Goal: Task Accomplishment & Management: Manage account settings

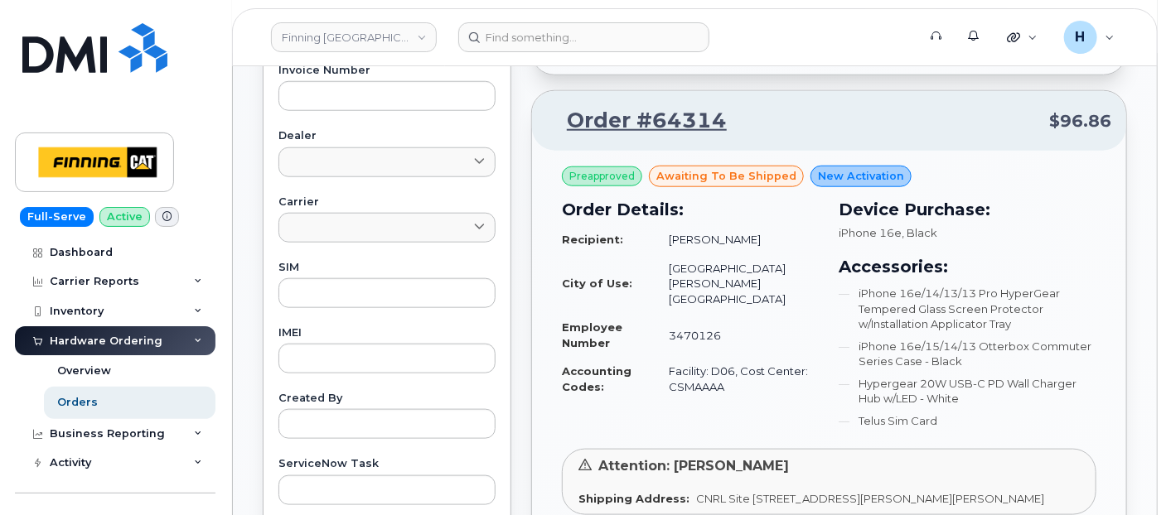
scroll to position [829, 0]
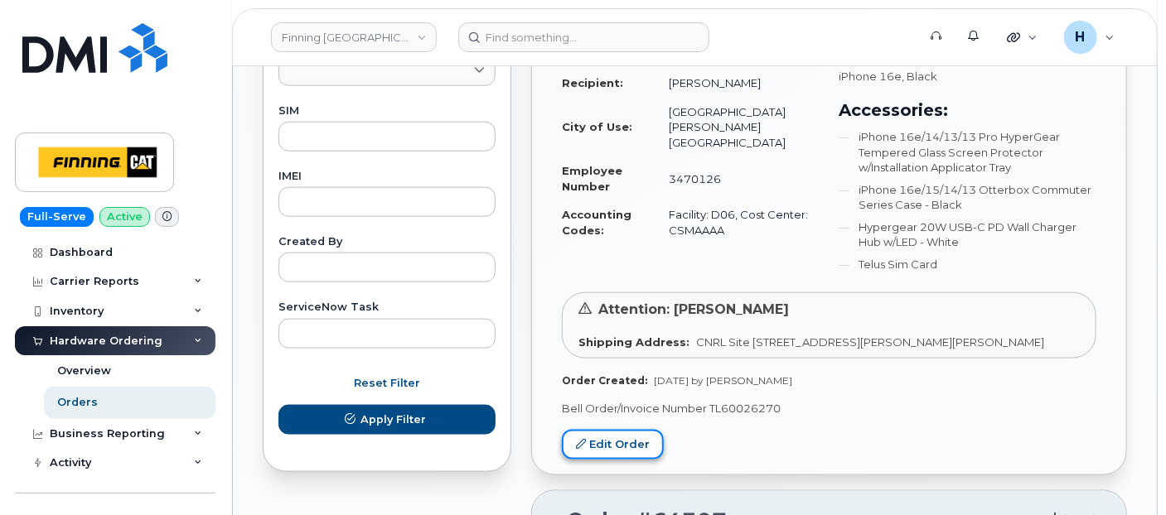
click at [602, 454] on link "Edit Order" at bounding box center [613, 445] width 102 height 31
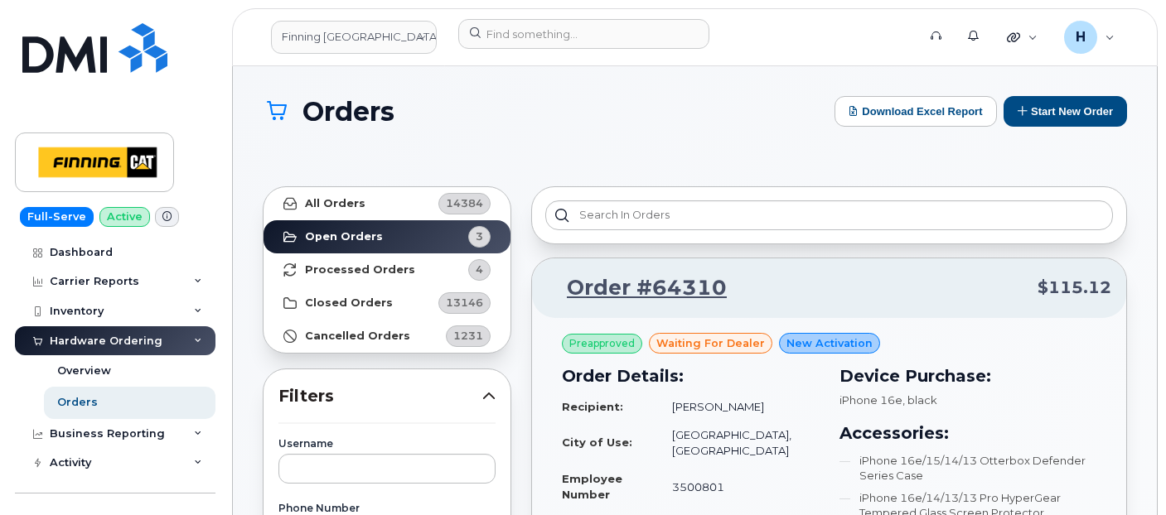
scroll to position [921, 0]
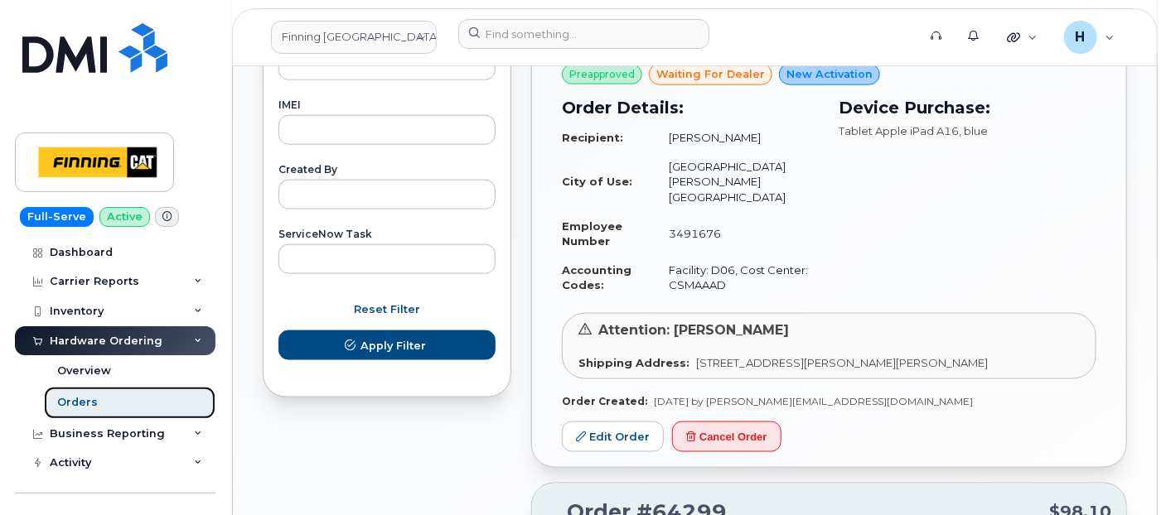
click at [159, 402] on link "Orders" at bounding box center [130, 402] width 172 height 31
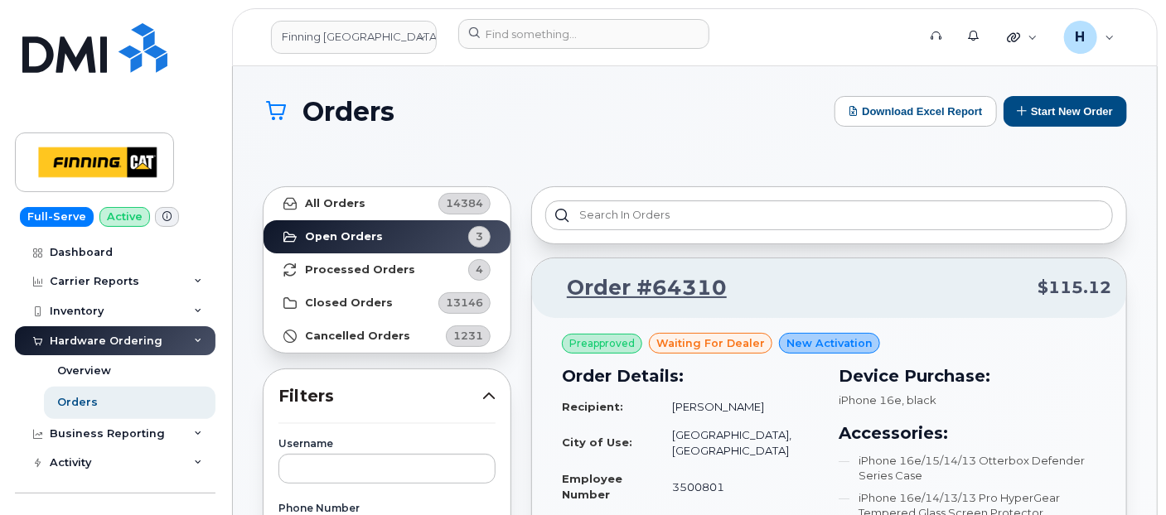
click at [143, 401] on link "Orders" at bounding box center [130, 402] width 172 height 31
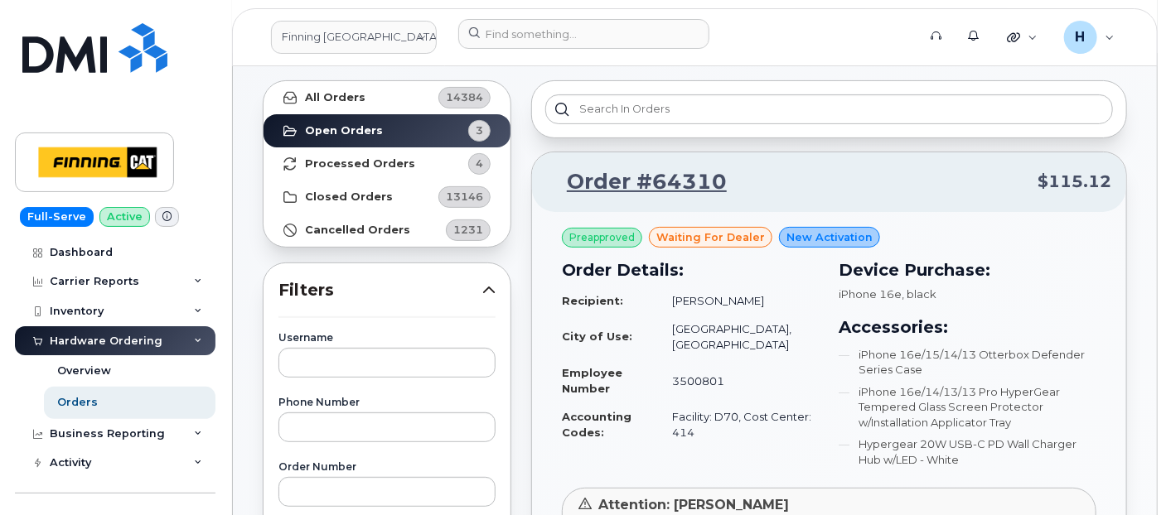
scroll to position [276, 0]
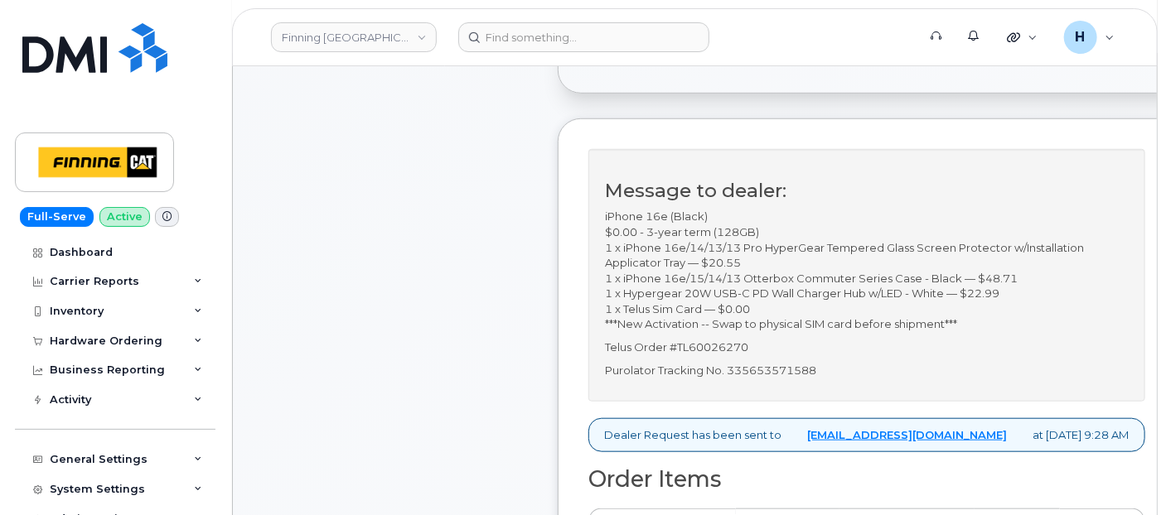
scroll to position [644, 0]
